Goal: Information Seeking & Learning: Find specific page/section

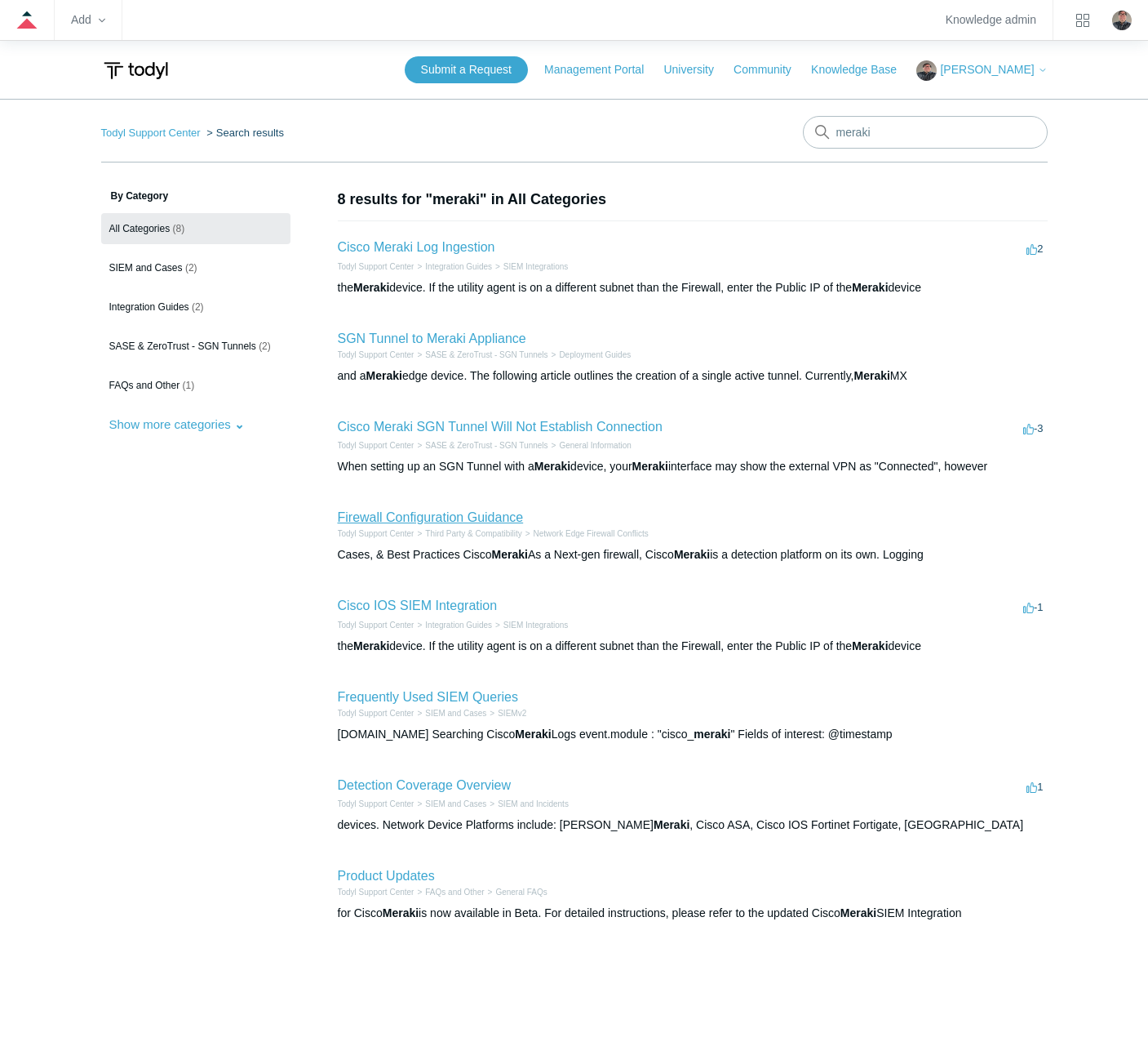
click at [360, 515] on link "Firewall Configuration Guidance" at bounding box center [431, 517] width 186 height 14
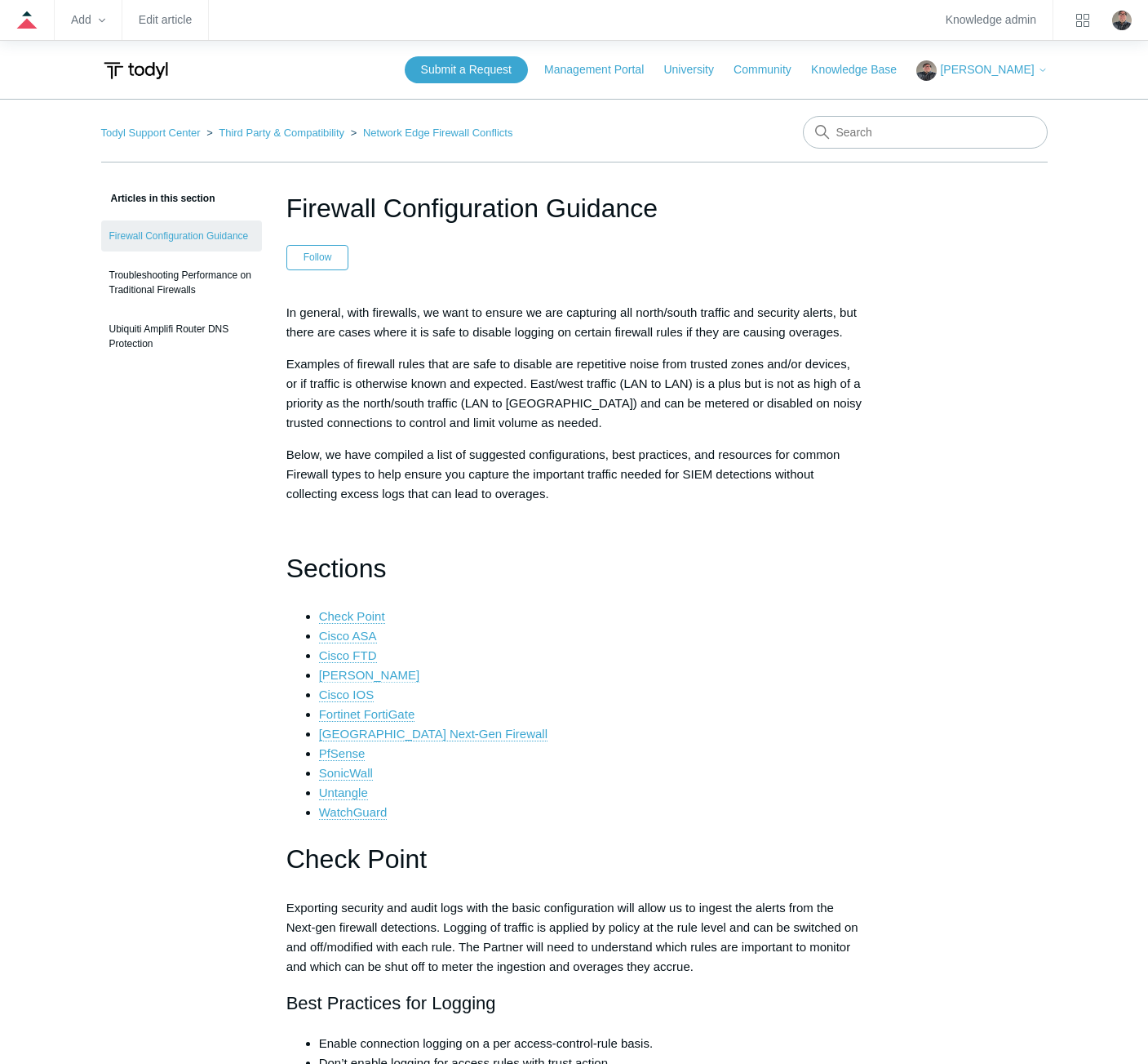
click at [374, 671] on link "[PERSON_NAME]" at bounding box center [369, 675] width 100 height 15
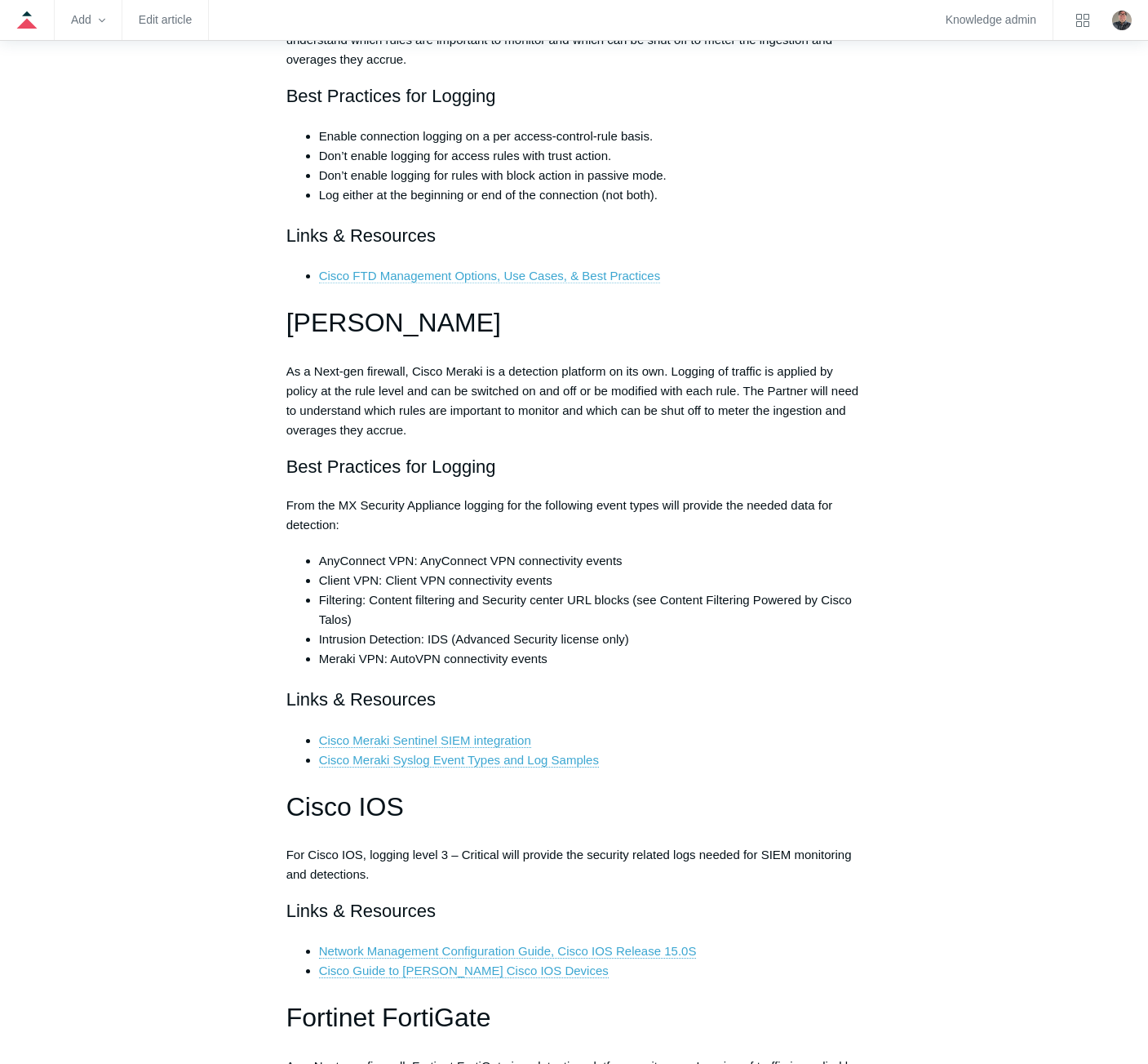
scroll to position [1533, 0]
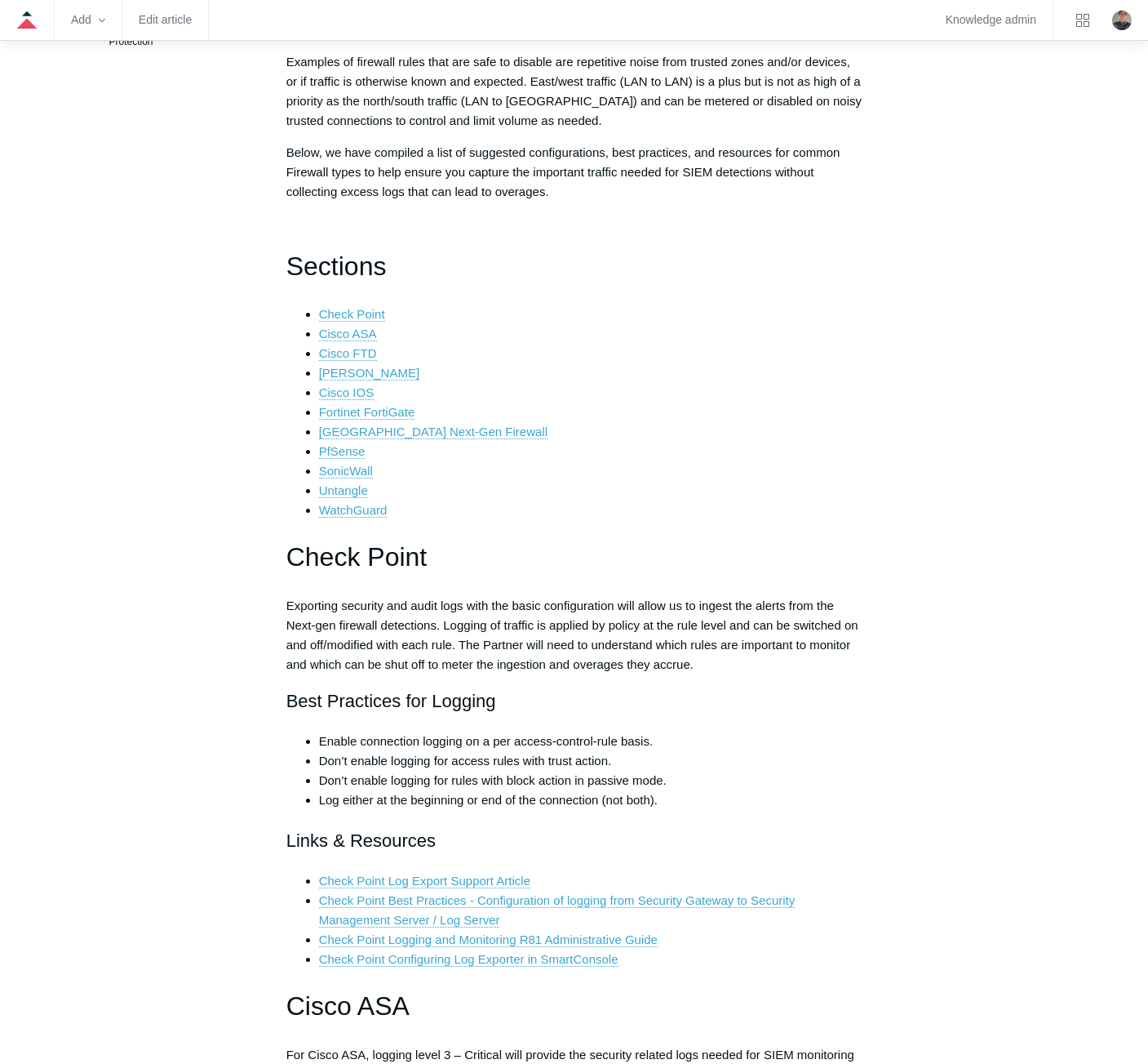
scroll to position [327, 0]
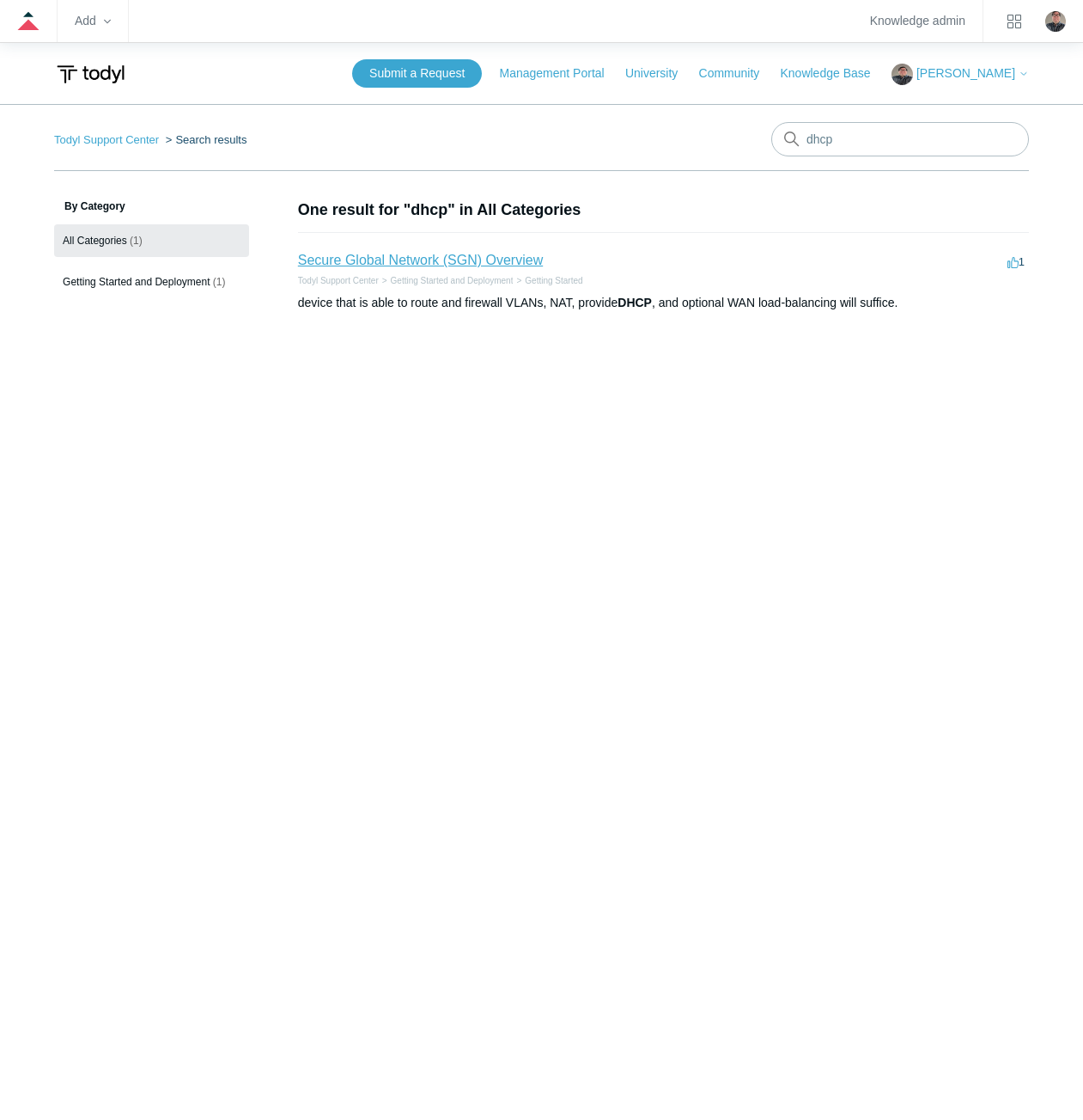
click at [412, 253] on link "Secure Global Network (SGN) Overview" at bounding box center [421, 260] width 245 height 15
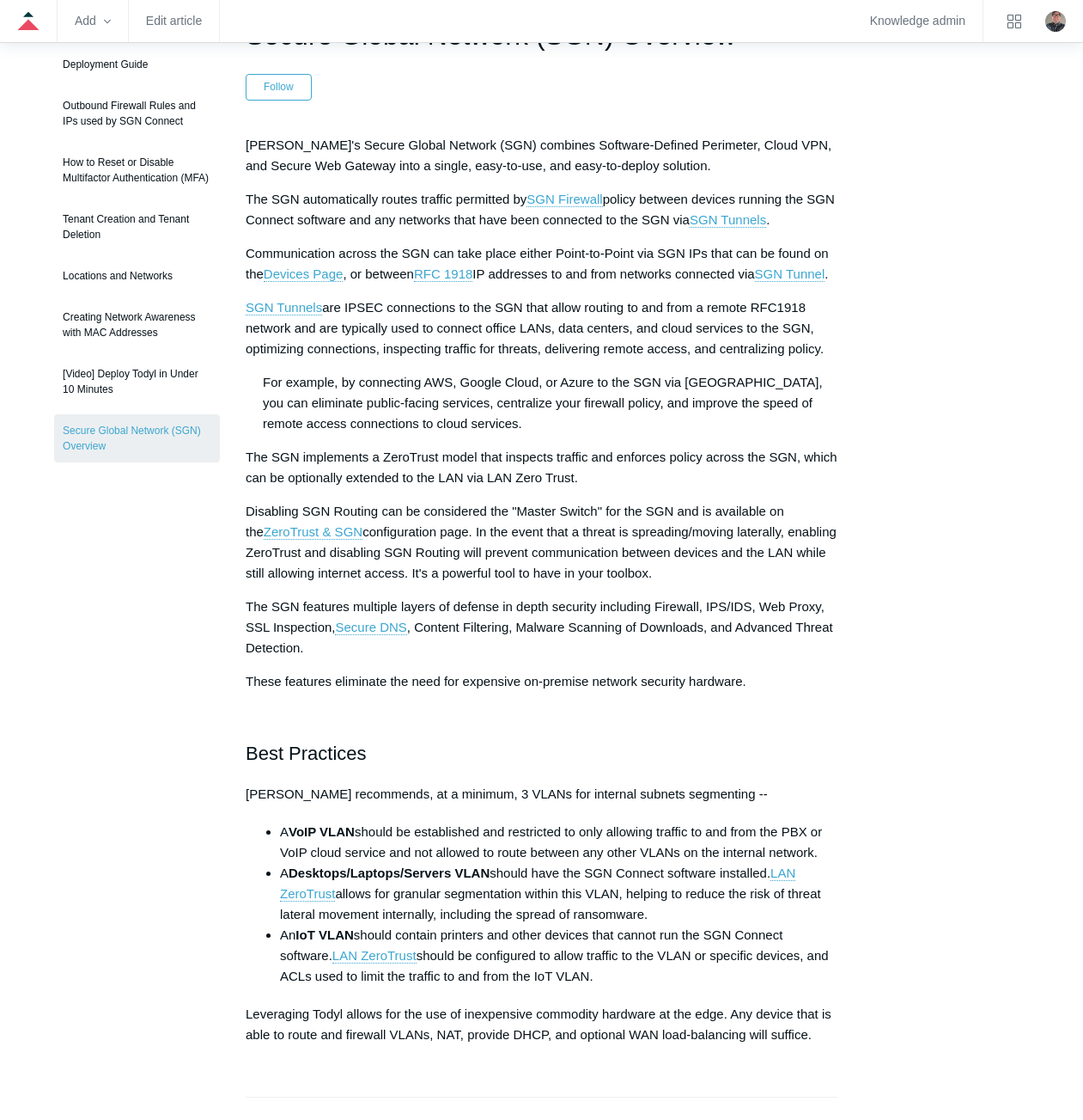
scroll to position [172, 0]
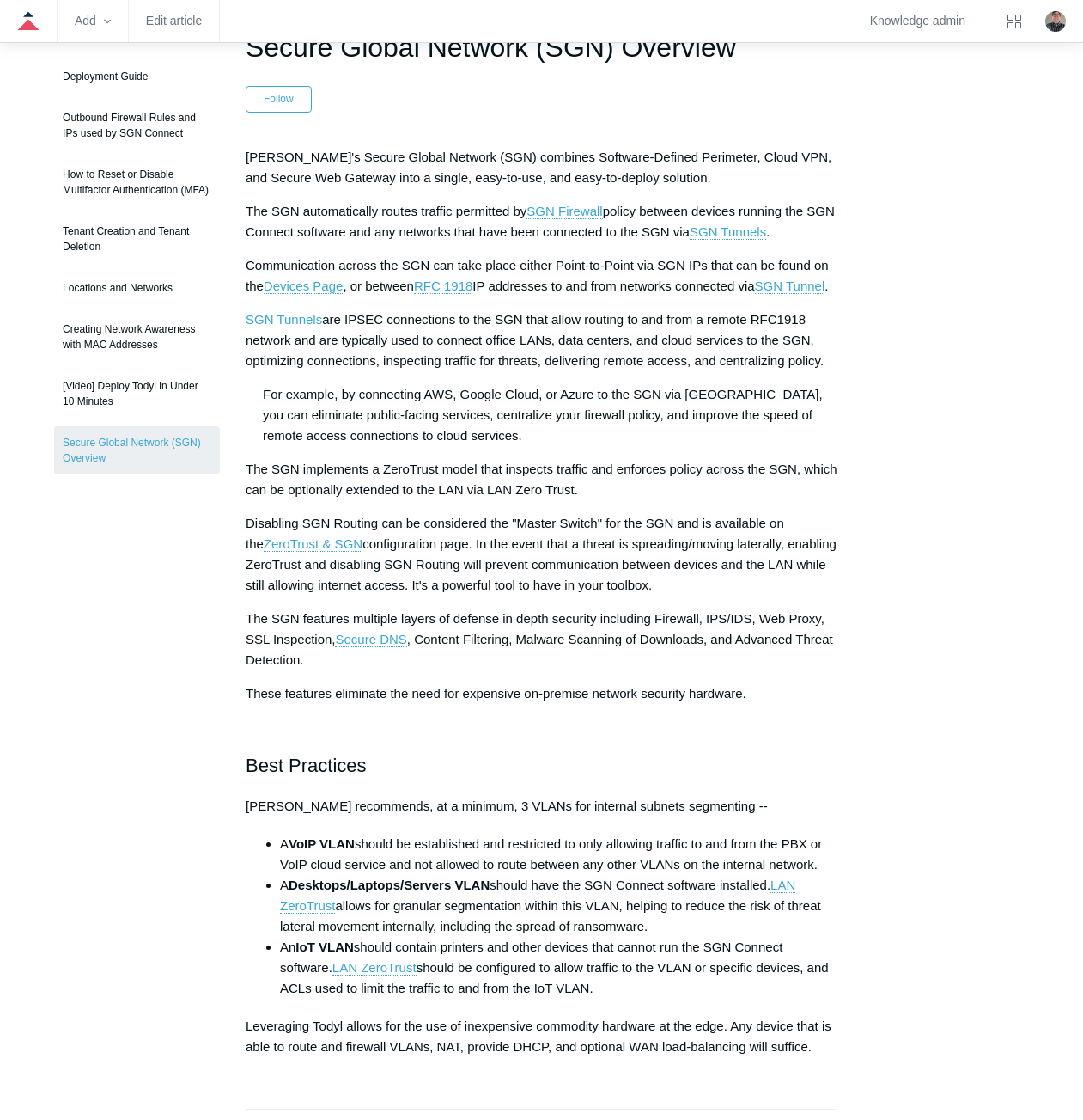
click at [612, 371] on p "SGN Tunnels are IPSEC connections to the SGN that allow routing to and from a r…" at bounding box center [542, 340] width 592 height 62
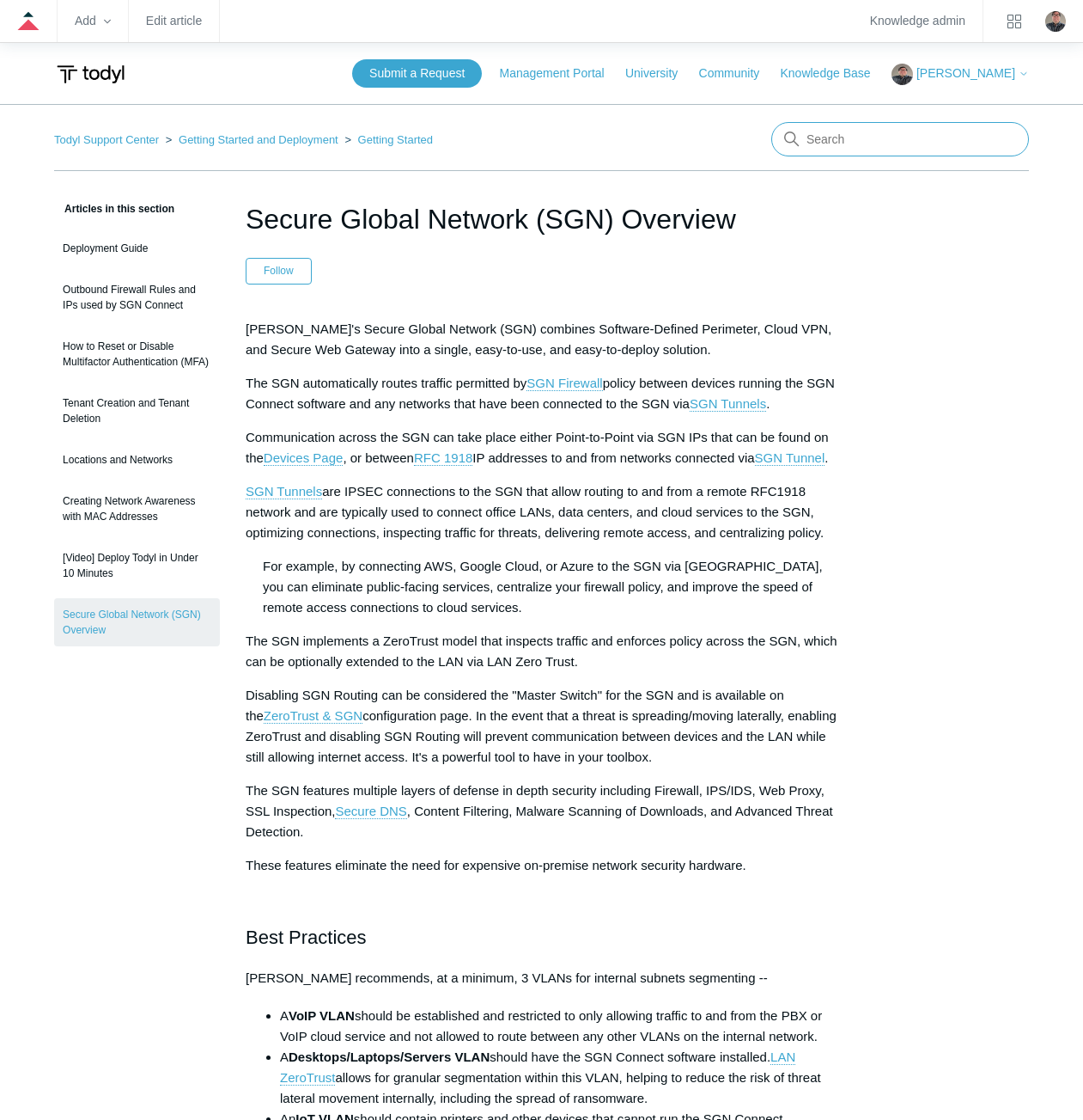
click at [844, 136] on input "Search" at bounding box center [900, 138] width 258 height 35
type input "dns"
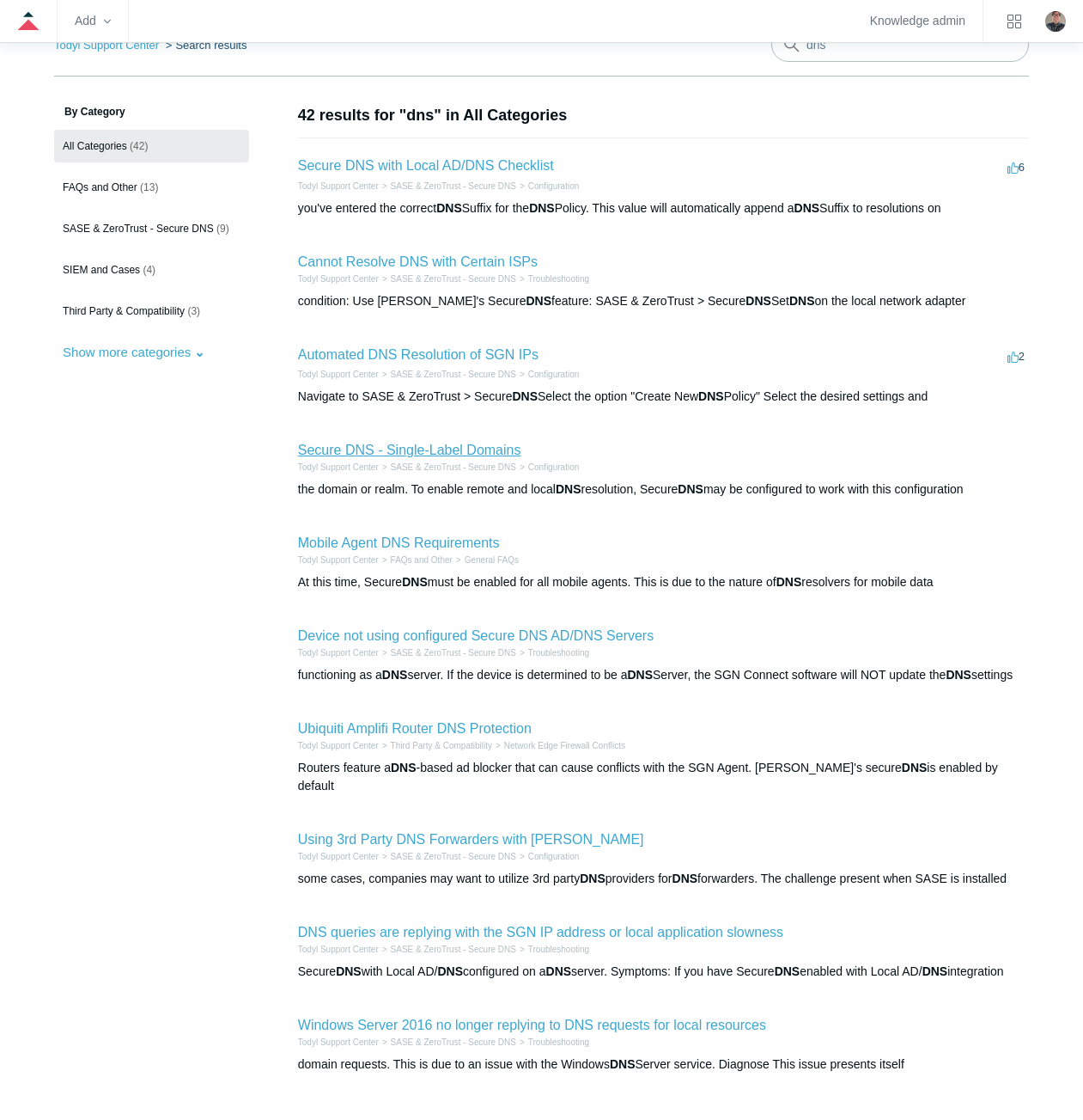
scroll to position [172, 0]
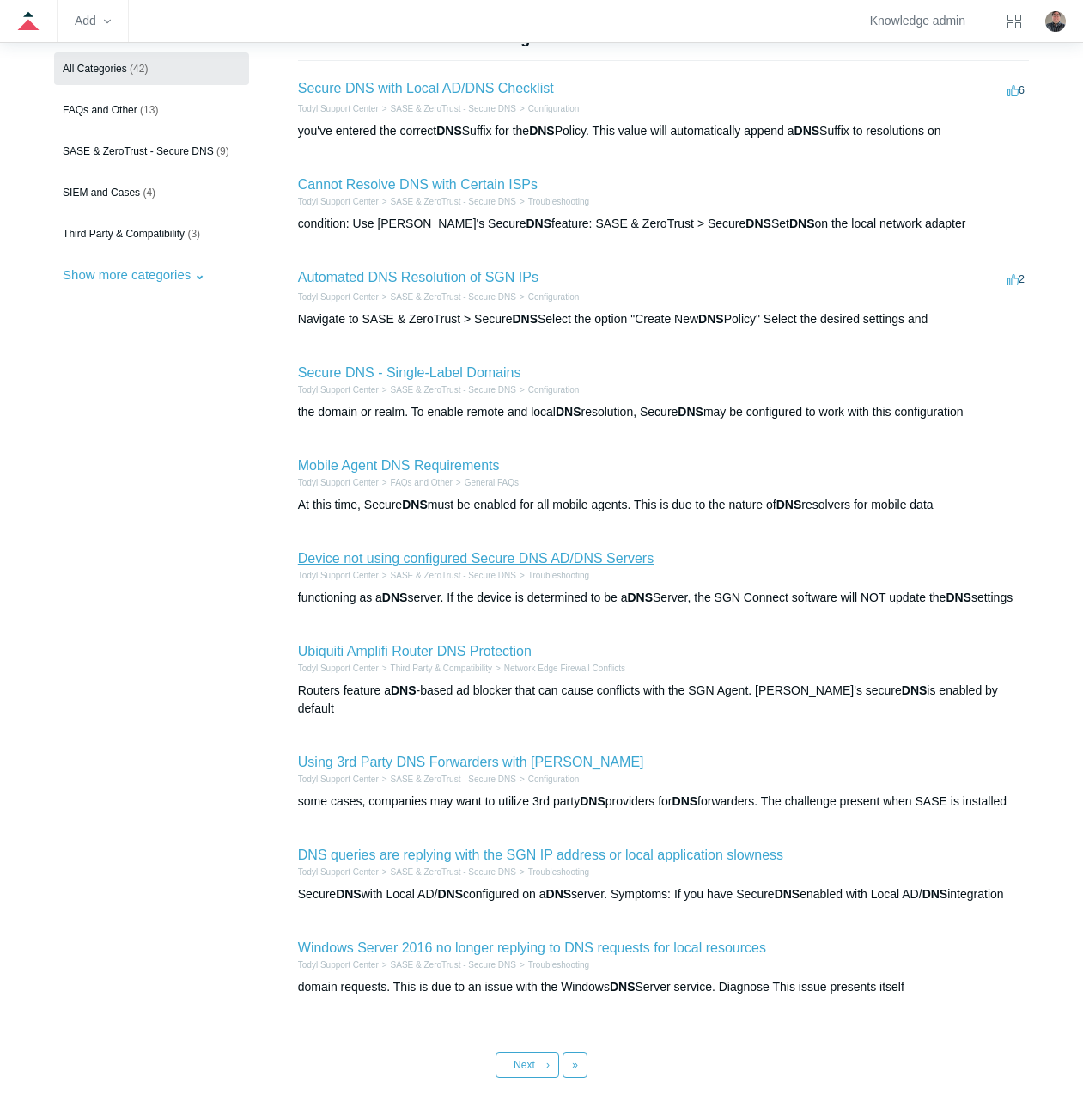
click at [333, 565] on link "Device not using configured Secure DNS AD/DNS Servers" at bounding box center [476, 558] width 356 height 15
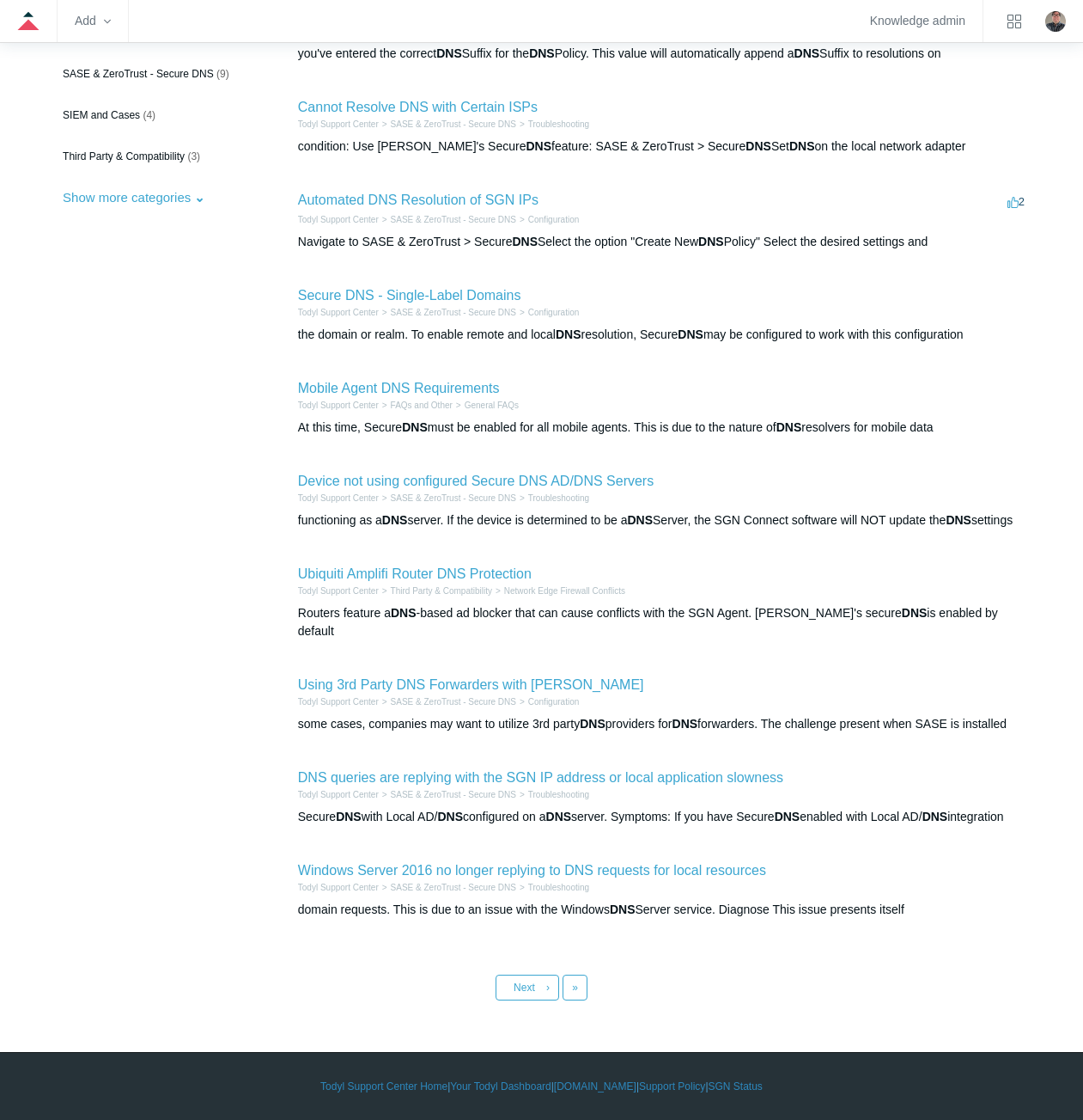
scroll to position [267, 0]
click at [577, 983] on span "»" at bounding box center [575, 988] width 6 height 12
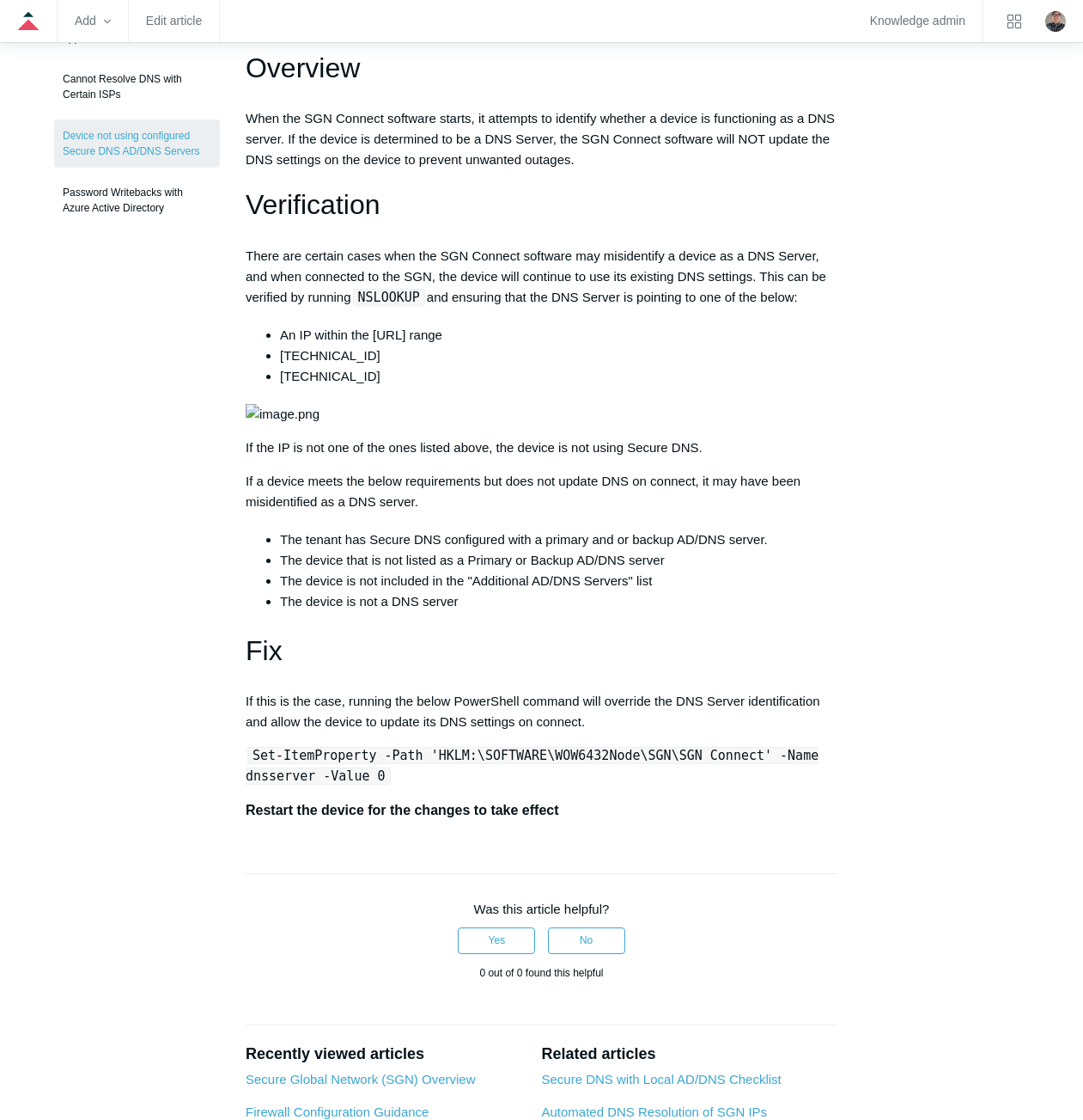
scroll to position [344, 0]
